Goal: Information Seeking & Learning: Compare options

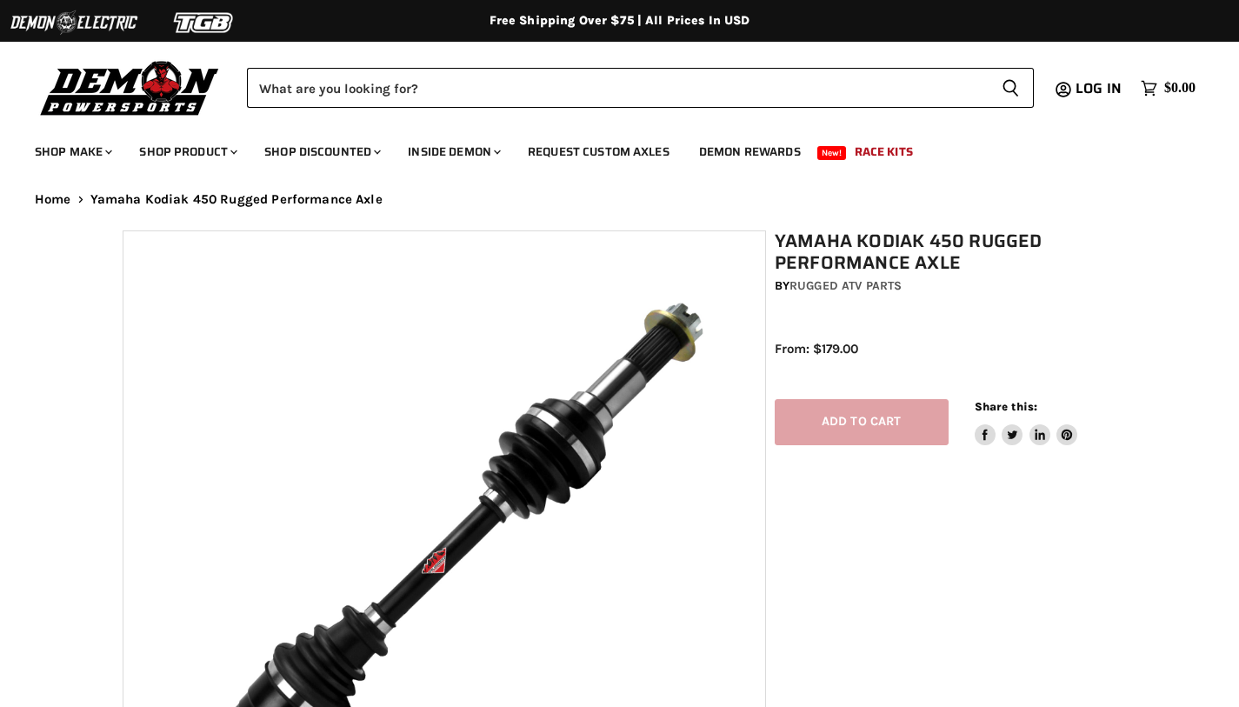
select select "******"
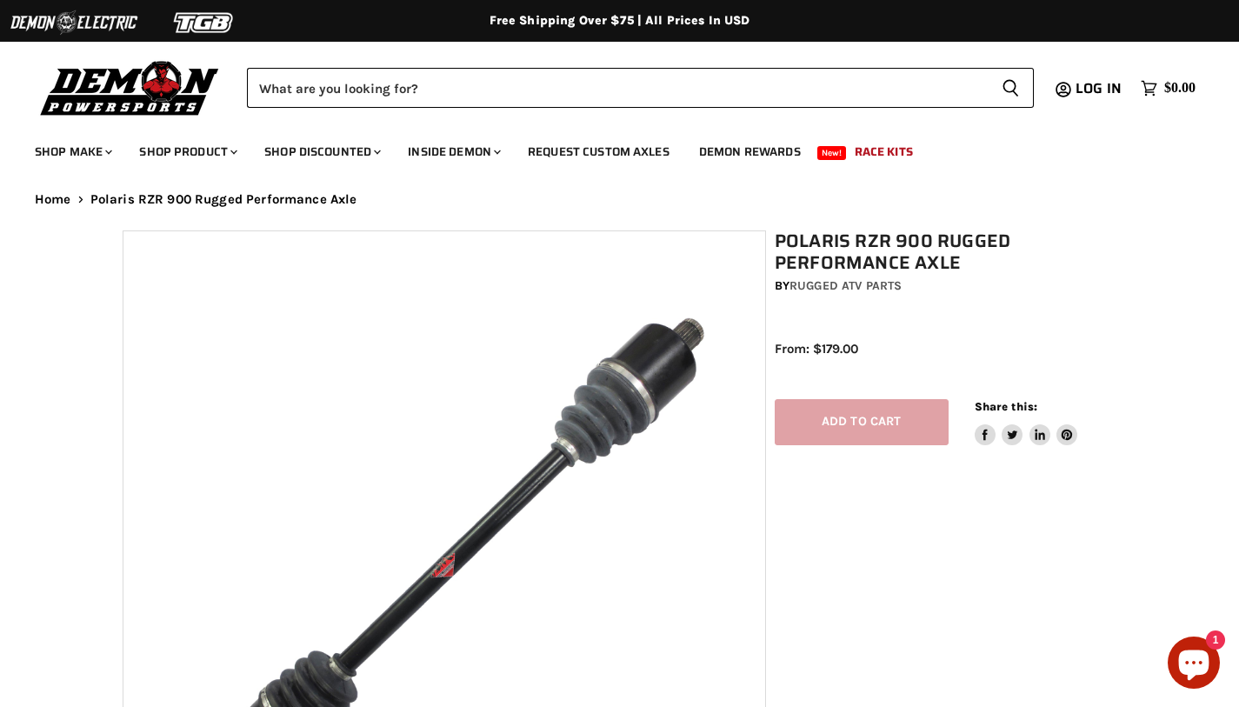
select select "******"
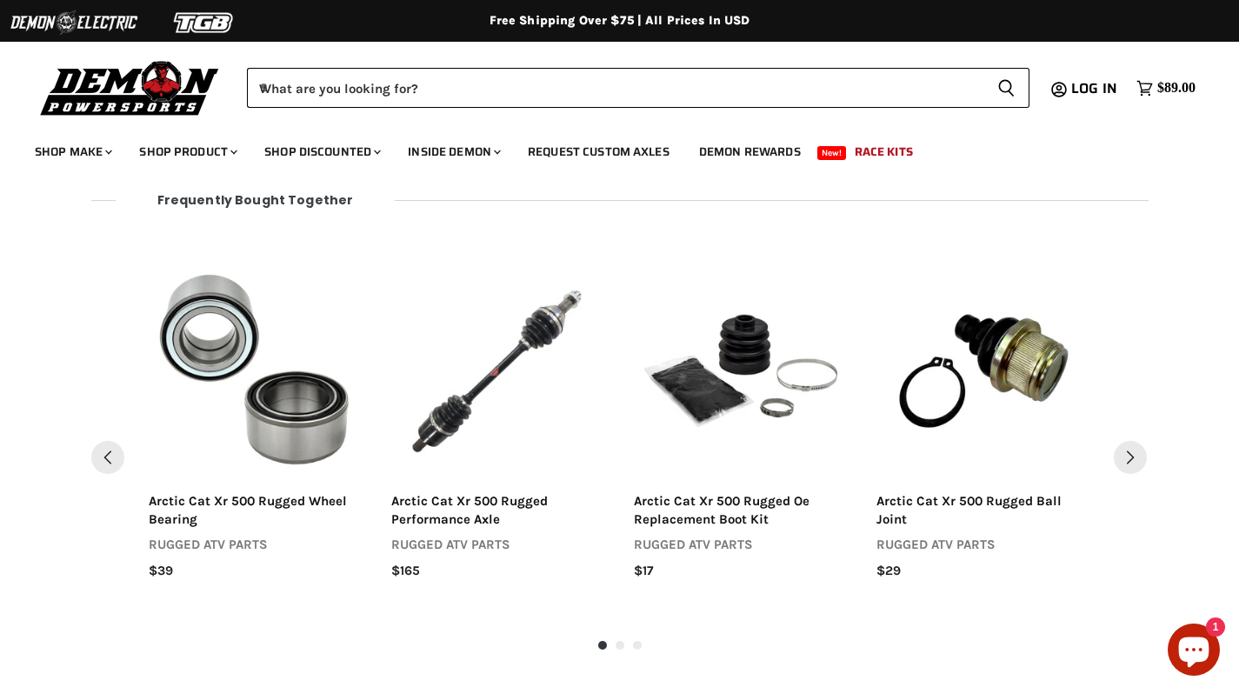
scroll to position [1770, 0]
